Goal: Information Seeking & Learning: Find specific fact

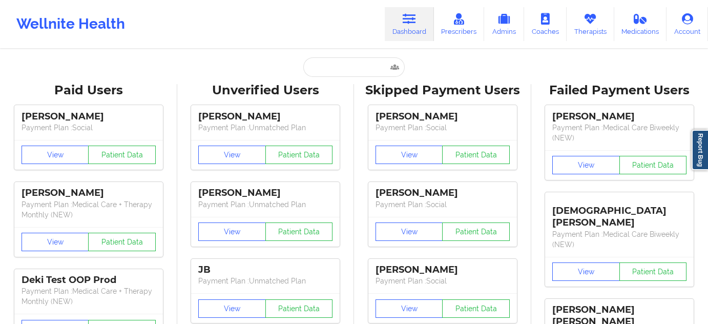
click at [369, 61] on input "text" at bounding box center [353, 66] width 101 height 19
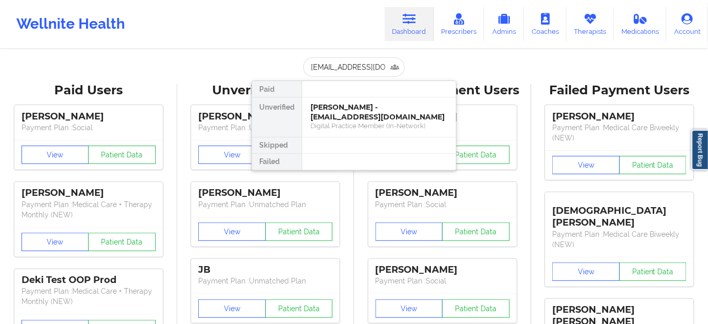
scroll to position [0, 8]
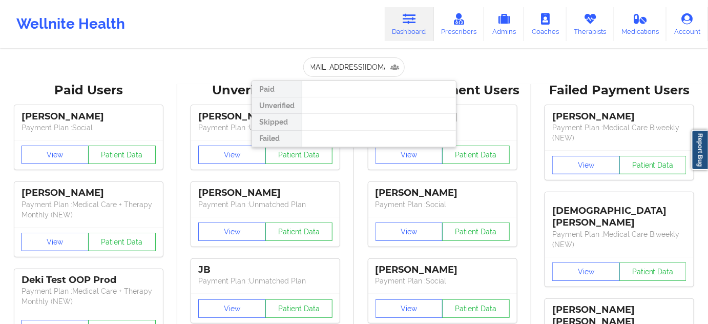
click at [315, 73] on input "[EMAIL_ADDRESS][DOMAIN_NAME]" at bounding box center [353, 66] width 101 height 19
type input "[EMAIL_ADDRESS][DOMAIN_NAME]"
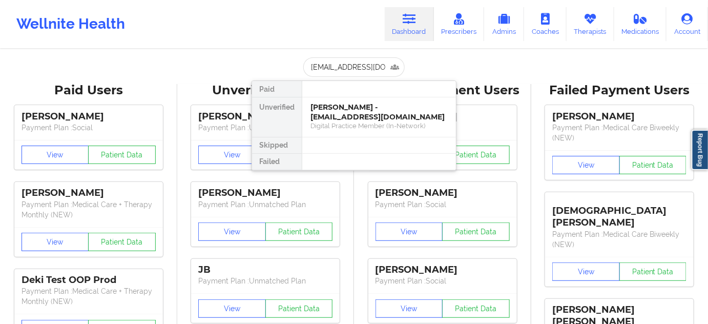
click at [349, 103] on div "[PERSON_NAME] - [EMAIL_ADDRESS][DOMAIN_NAME]" at bounding box center [379, 112] width 137 height 19
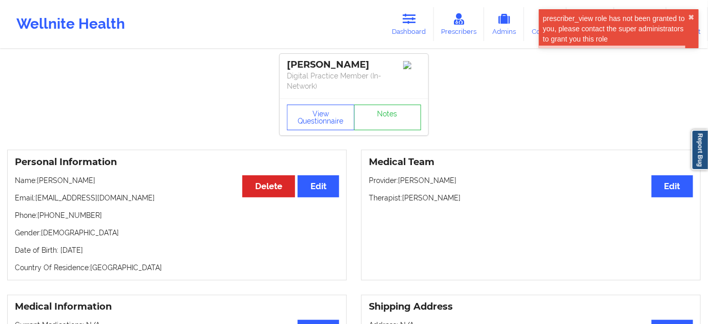
drag, startPoint x: 403, startPoint y: 198, endPoint x: 463, endPoint y: 191, distance: 60.8
click at [463, 191] on div "Medical Team Edit Provider: [PERSON_NAME] Therapist: [PERSON_NAME]" at bounding box center [531, 215] width 340 height 131
copy p "[PERSON_NAME]"
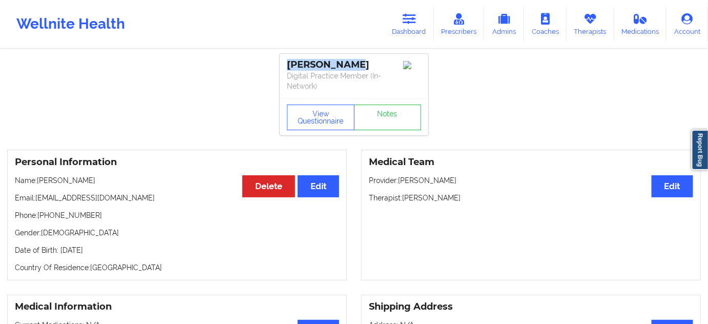
drag, startPoint x: 285, startPoint y: 62, endPoint x: 360, endPoint y: 59, distance: 74.9
click at [360, 59] on div "[PERSON_NAME] Digital Practice Member (In-Network)" at bounding box center [354, 76] width 149 height 45
copy div "[PERSON_NAME]"
click at [294, 65] on div "[PERSON_NAME]" at bounding box center [354, 65] width 134 height 12
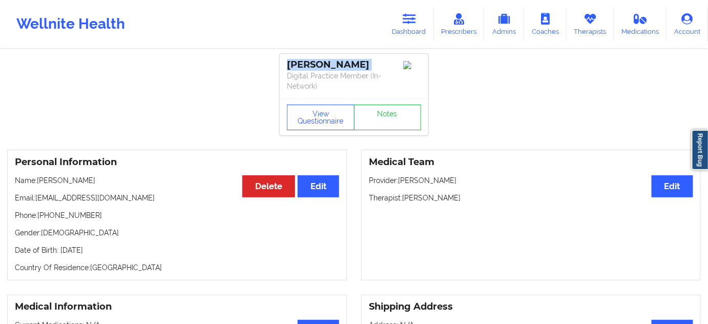
click at [294, 65] on div "[PERSON_NAME]" at bounding box center [354, 65] width 134 height 12
click at [302, 105] on button "View Questionnaire" at bounding box center [321, 118] width 68 height 26
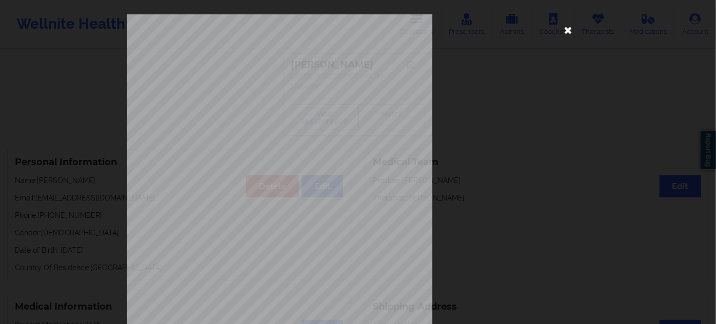
click at [562, 34] on icon at bounding box center [568, 30] width 16 height 16
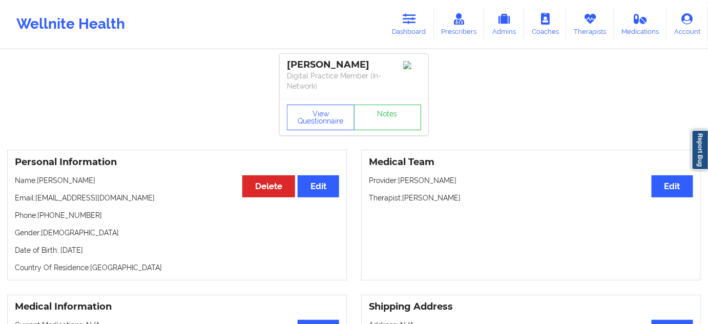
click at [334, 67] on div "[PERSON_NAME]" at bounding box center [354, 65] width 134 height 12
copy div "[PERSON_NAME]"
drag, startPoint x: 404, startPoint y: 196, endPoint x: 479, endPoint y: 194, distance: 74.3
click at [479, 194] on p "Therapist: [PERSON_NAME]" at bounding box center [531, 198] width 324 height 10
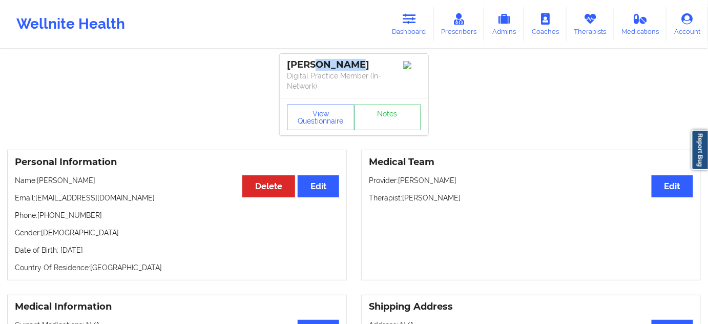
copy p "[PERSON_NAME]"
click at [325, 118] on button "View Questionnaire" at bounding box center [321, 118] width 68 height 26
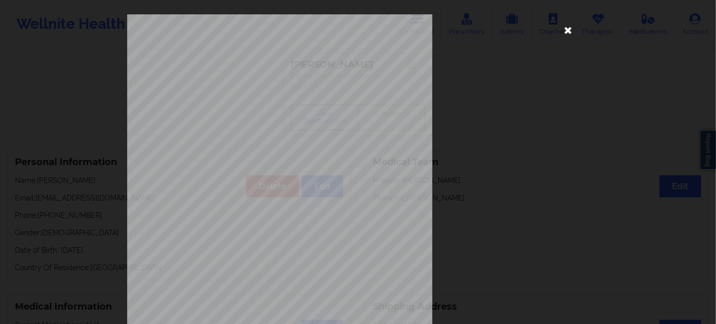
click at [569, 25] on icon at bounding box center [568, 30] width 16 height 16
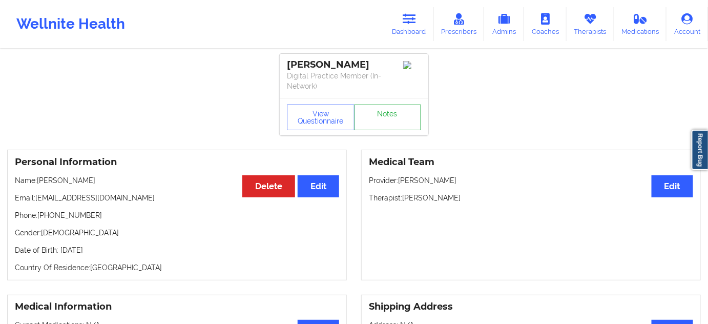
click at [396, 105] on link "Notes" at bounding box center [388, 118] width 68 height 26
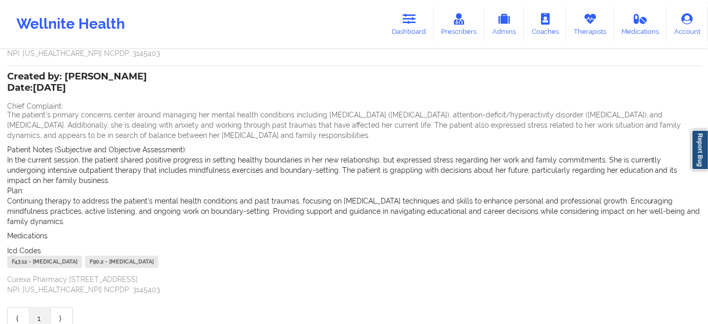
scroll to position [186, 0]
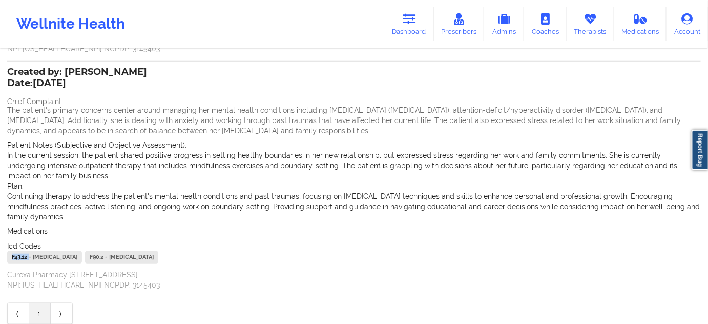
drag, startPoint x: 28, startPoint y: 255, endPoint x: 3, endPoint y: 255, distance: 25.1
click at [3, 255] on div "Name: [PERSON_NAME] Add notes Migrate notes Created by: [PERSON_NAME] Date: [DA…" at bounding box center [354, 97] width 708 height 467
copy div "F43.12"
drag, startPoint x: 163, startPoint y: 259, endPoint x: 139, endPoint y: 259, distance: 24.1
click at [139, 259] on div "F43.12 - [MEDICAL_DATA] F90.2 - [MEDICAL_DATA]" at bounding box center [354, 258] width 694 height 15
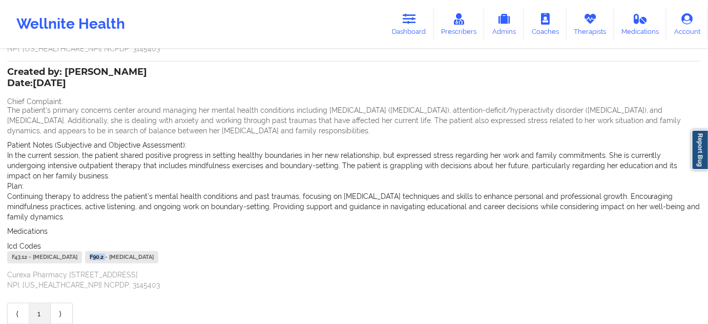
copy div "F90.2"
